Goal: Task Accomplishment & Management: Use online tool/utility

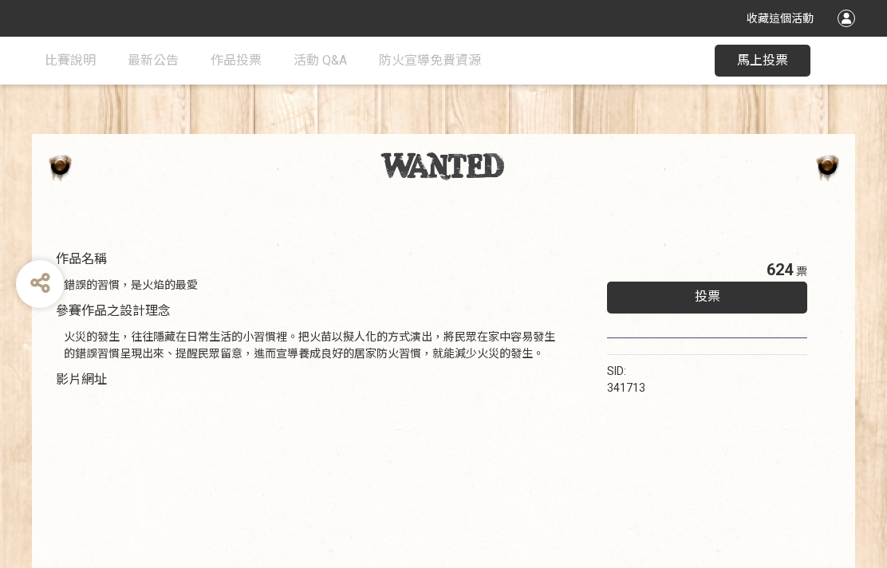
scroll to position [31, 0]
click at [769, 64] on span "馬上投票" at bounding box center [762, 60] width 51 height 15
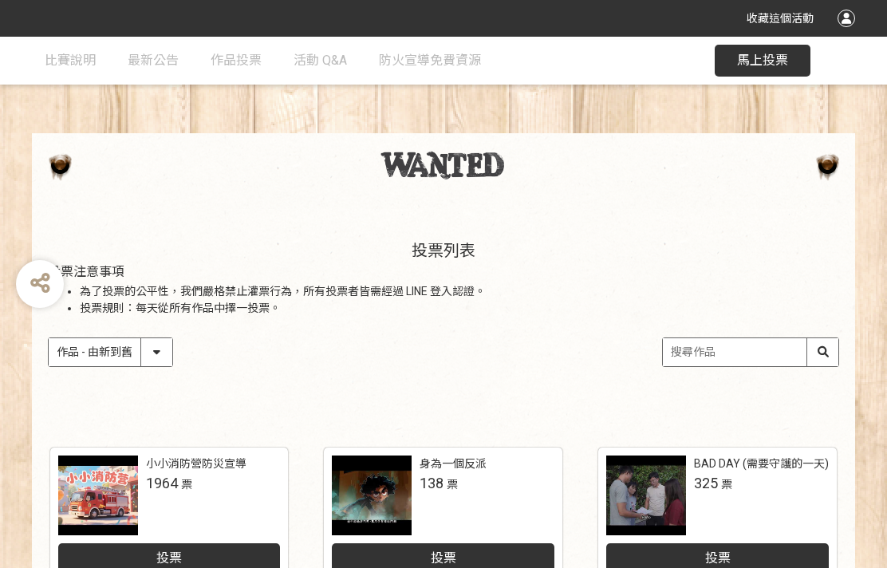
click at [184, 365] on div "作品 - 由新到舊 作品 - 由舊到新 票數 - 由多到少 票數 - 由少到多" at bounding box center [443, 352] width 791 height 30
click at [164, 353] on select "作品 - 由新到舊 作品 - 由舊到新 票數 - 由多到少 票數 - 由少到多" at bounding box center [111, 352] width 124 height 28
select select "vote"
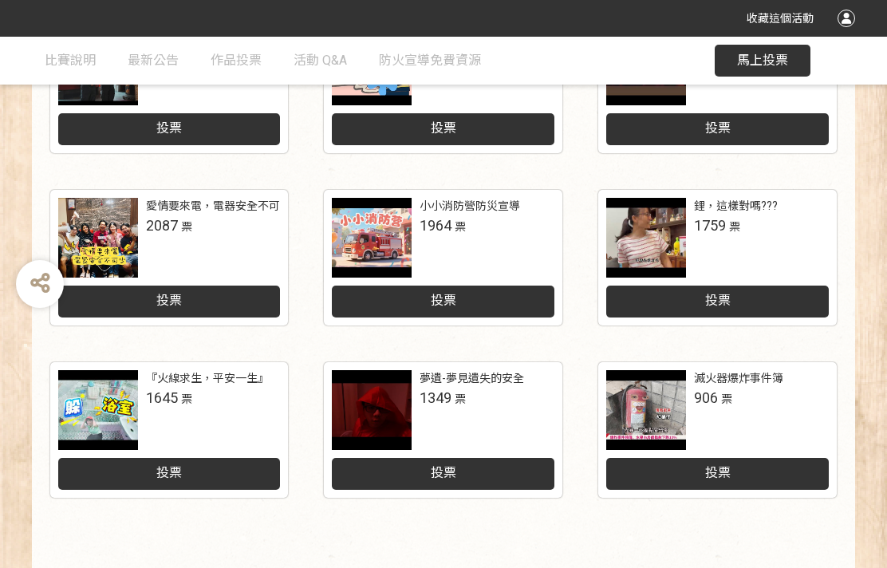
scroll to position [761, 0]
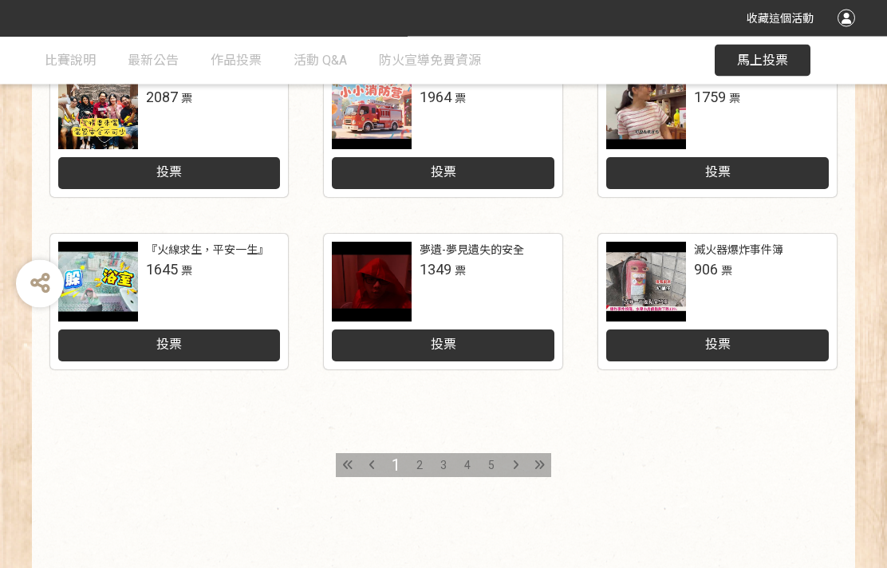
click at [429, 470] on div "2" at bounding box center [419, 466] width 24 height 24
